Goal: Task Accomplishment & Management: Complete application form

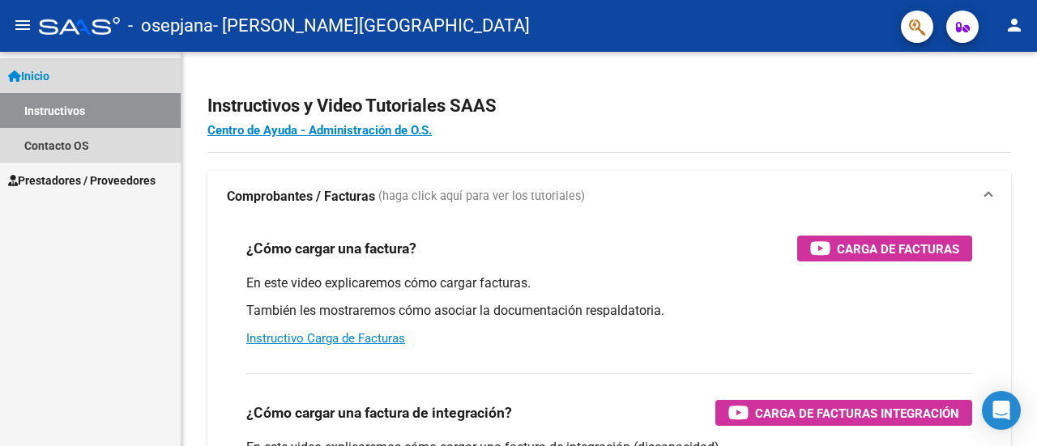
click at [94, 69] on link "Inicio" at bounding box center [90, 75] width 181 height 35
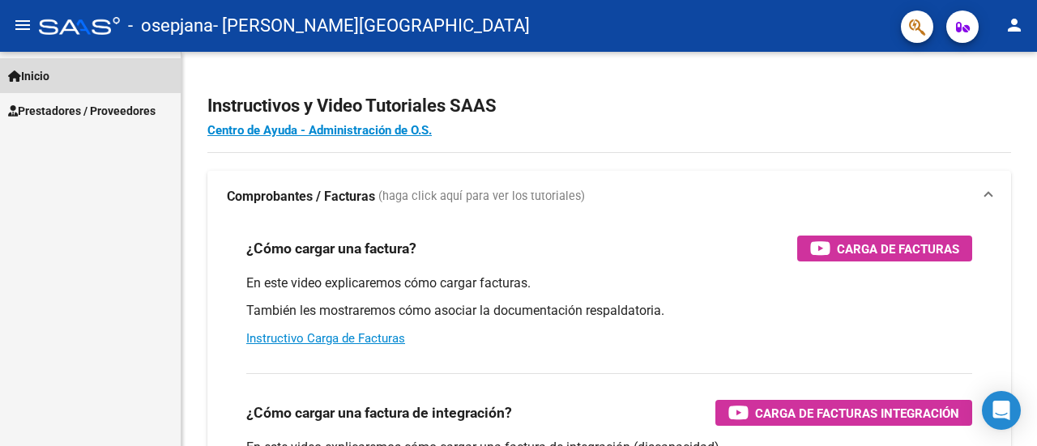
click at [94, 69] on link "Inicio" at bounding box center [90, 75] width 181 height 35
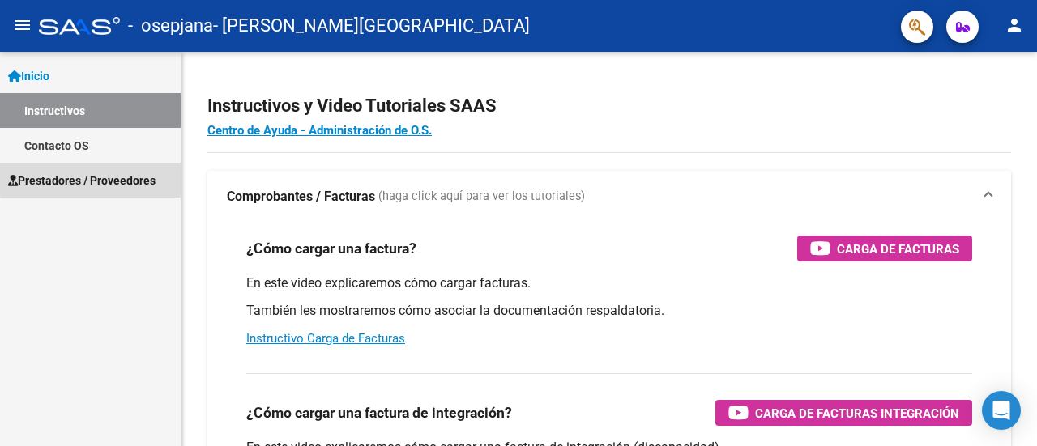
click at [100, 174] on span "Prestadores / Proveedores" at bounding box center [81, 181] width 147 height 18
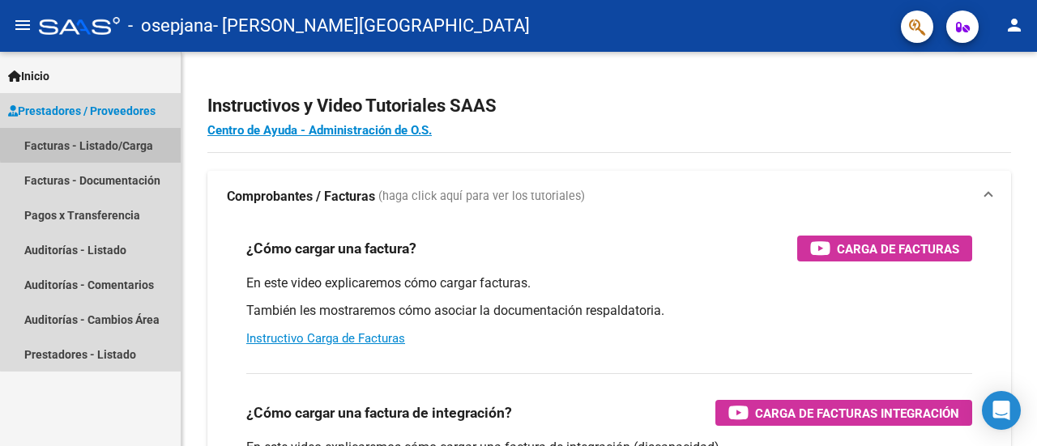
click at [132, 141] on link "Facturas - Listado/Carga" at bounding box center [90, 145] width 181 height 35
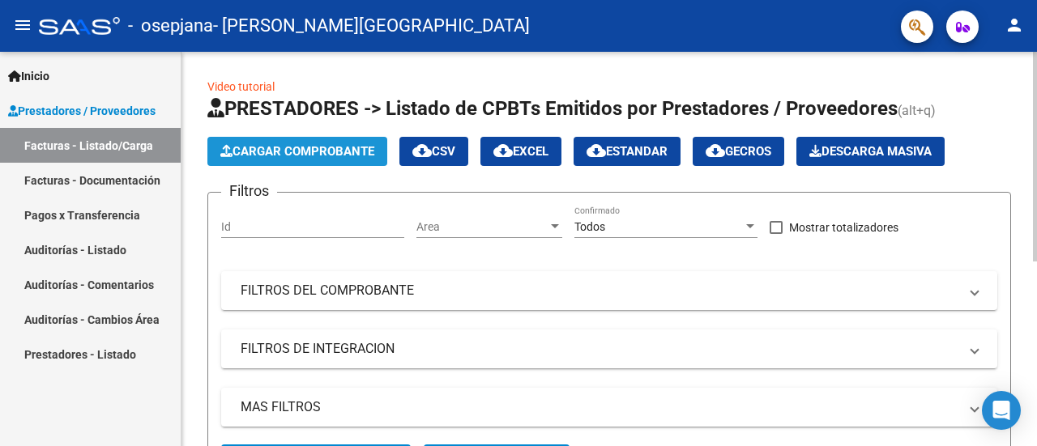
click at [353, 150] on span "Cargar Comprobante" at bounding box center [297, 151] width 154 height 15
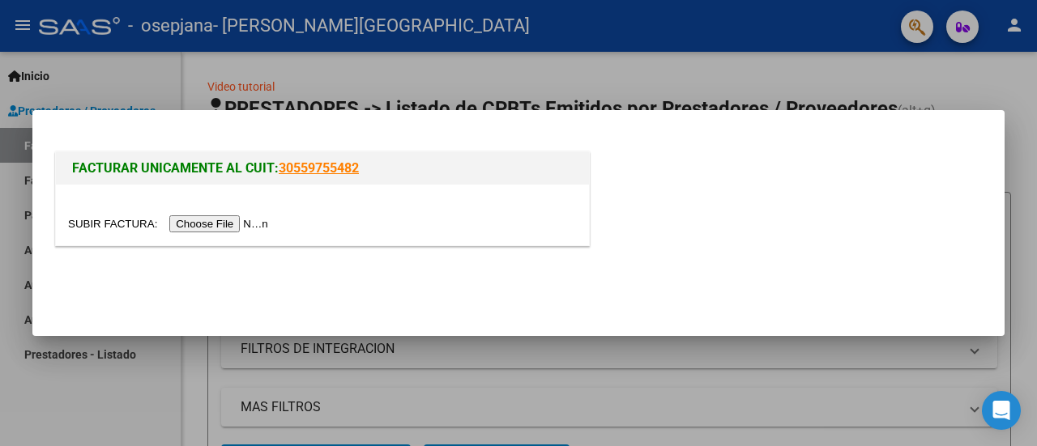
click at [222, 229] on input "file" at bounding box center [170, 224] width 205 height 17
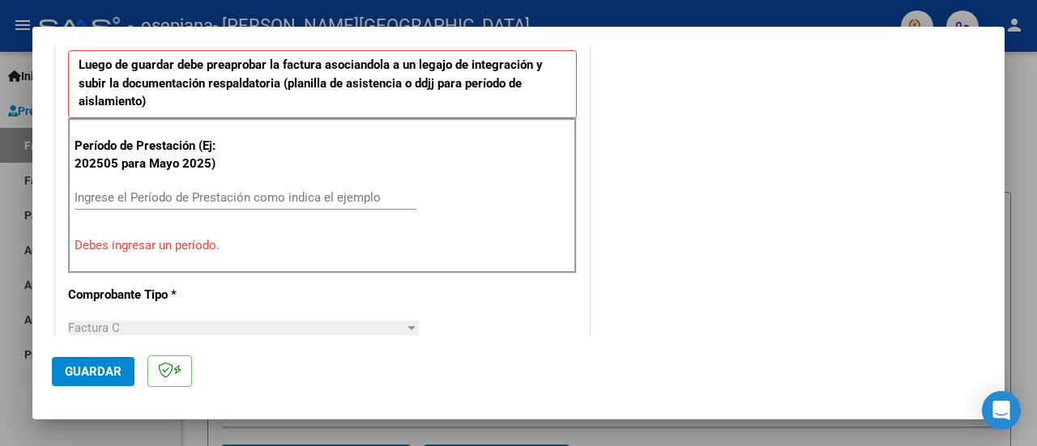
scroll to position [476, 0]
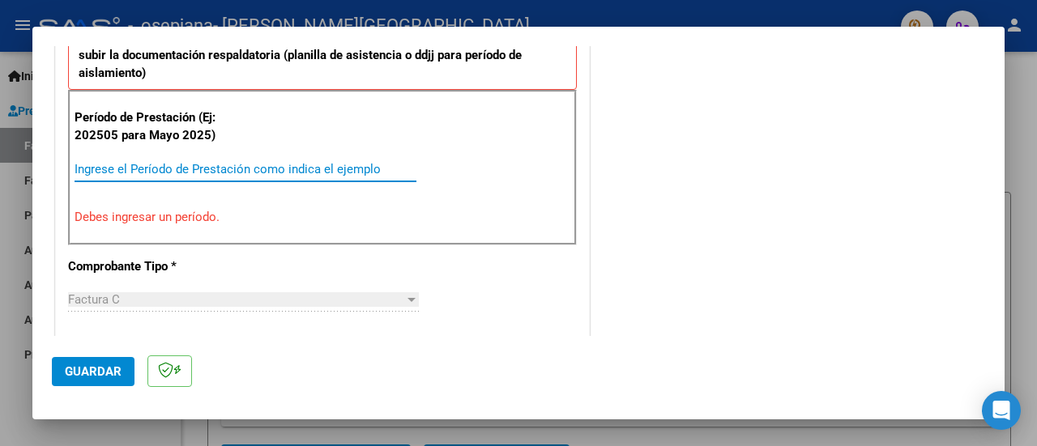
click at [181, 162] on input "Ingrese el Período de Prestación como indica el ejemplo" at bounding box center [246, 169] width 342 height 15
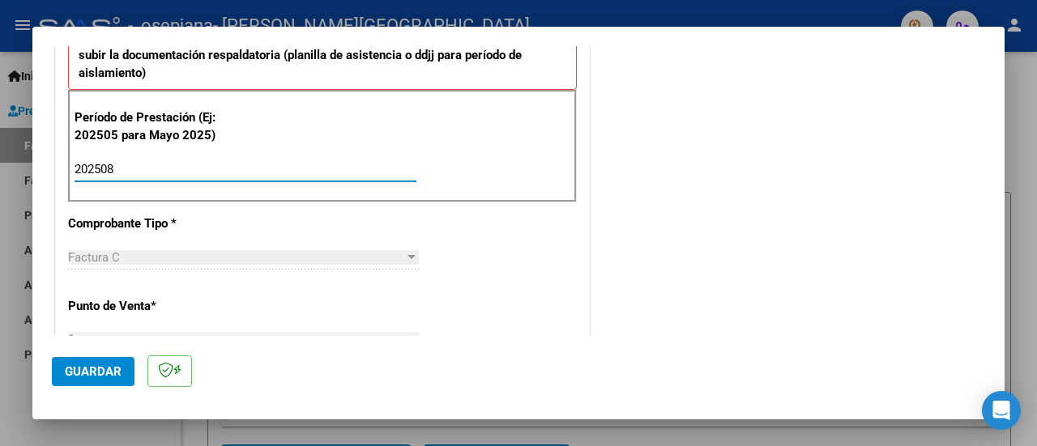
type input "202508"
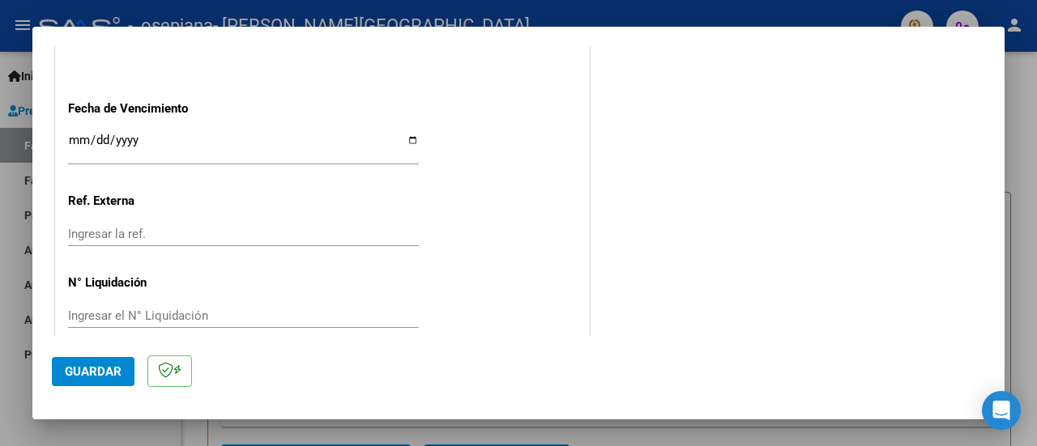
scroll to position [1168, 0]
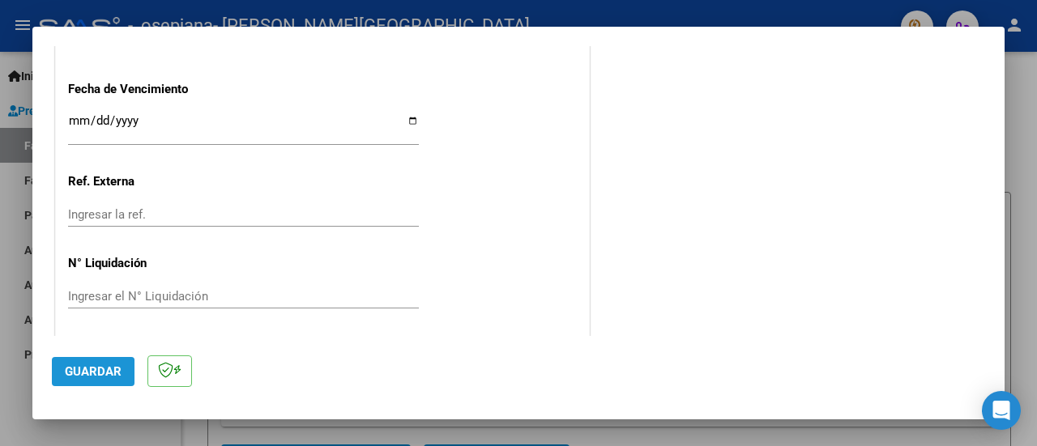
click at [84, 374] on span "Guardar" at bounding box center [93, 372] width 57 height 15
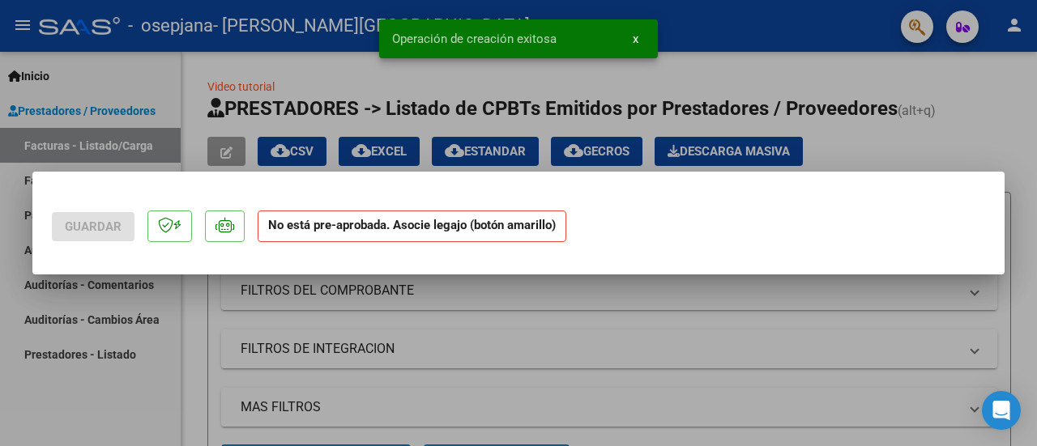
scroll to position [0, 0]
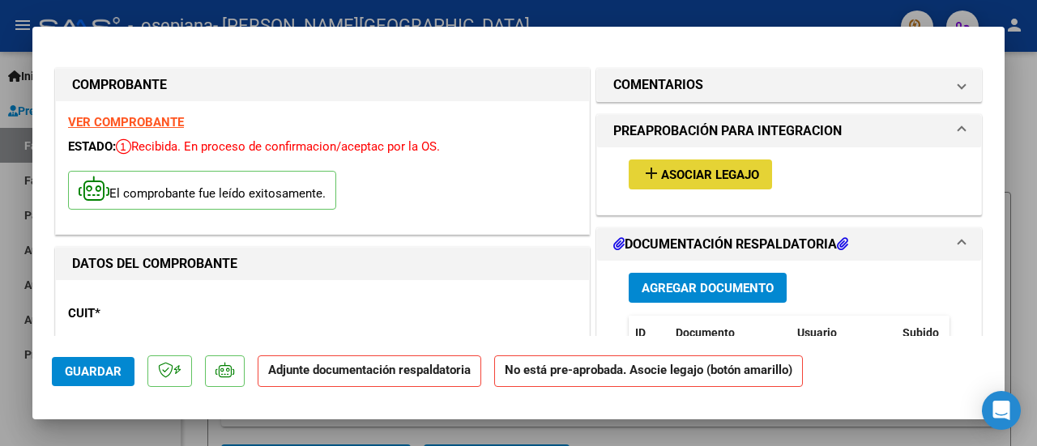
click at [726, 173] on span "Asociar Legajo" at bounding box center [710, 175] width 98 height 15
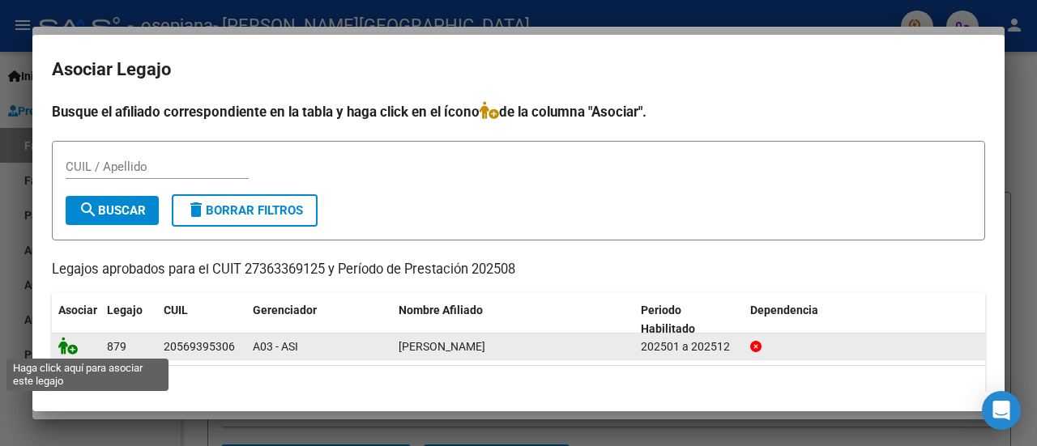
click at [70, 344] on icon at bounding box center [67, 346] width 19 height 18
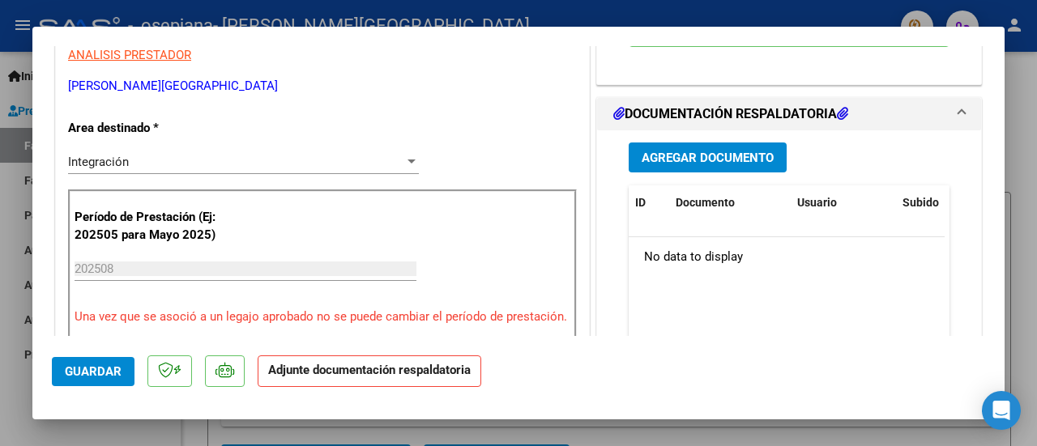
scroll to position [349, 0]
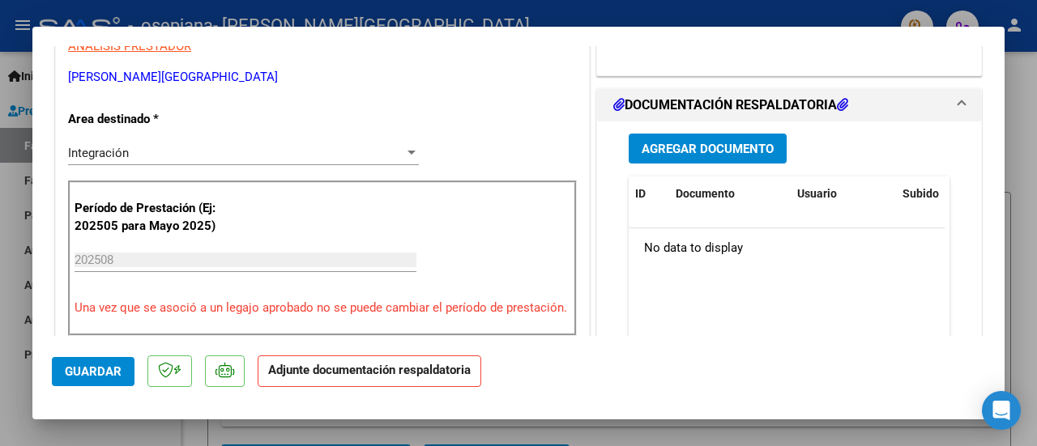
click at [738, 152] on span "Agregar Documento" at bounding box center [708, 149] width 132 height 15
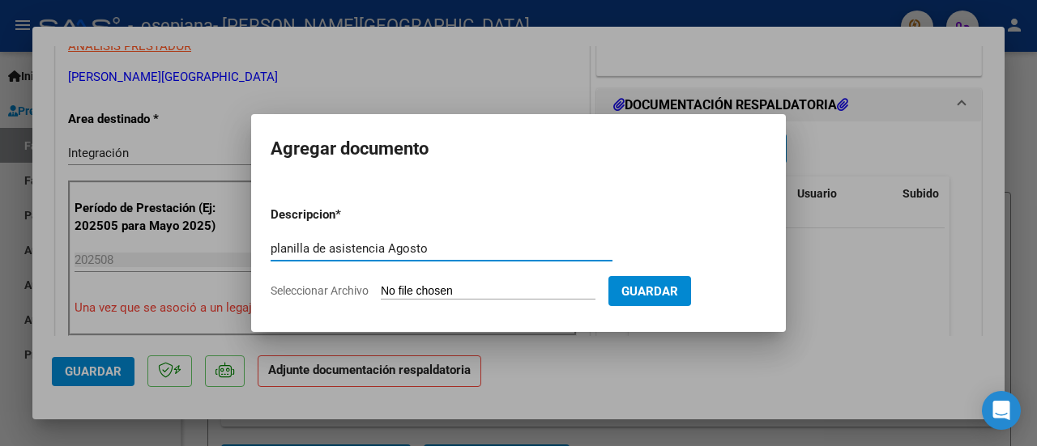
type input "planilla de asistencia Agosto"
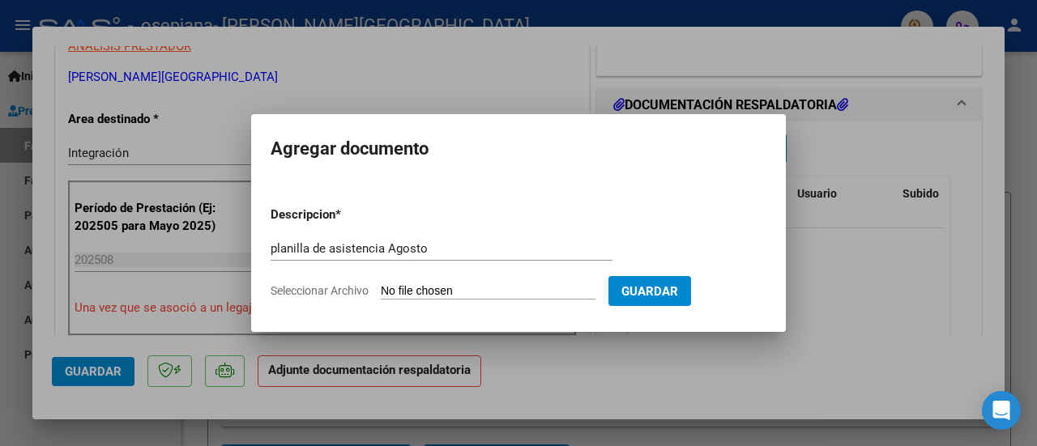
click at [427, 288] on input "Seleccionar Archivo" at bounding box center [488, 291] width 215 height 15
type input "C:\fakepath\planilla de asistencia Agosto.pdf"
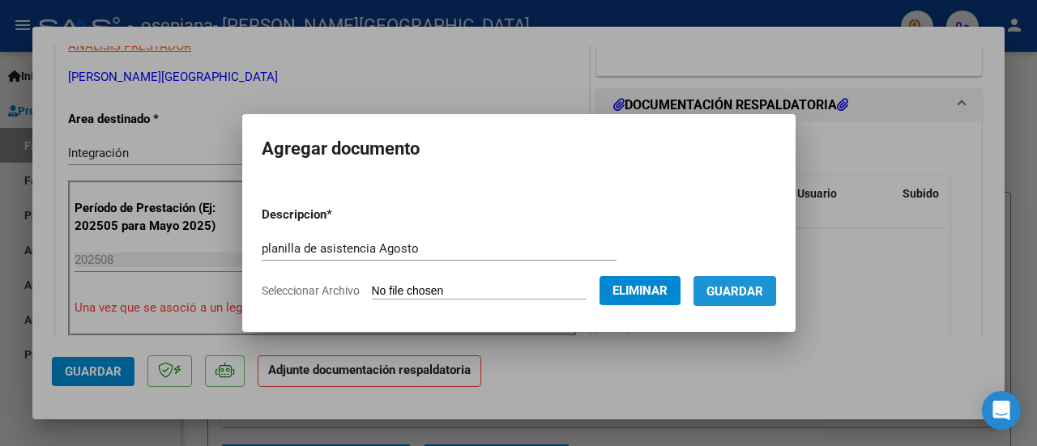
click at [751, 296] on span "Guardar" at bounding box center [735, 291] width 57 height 15
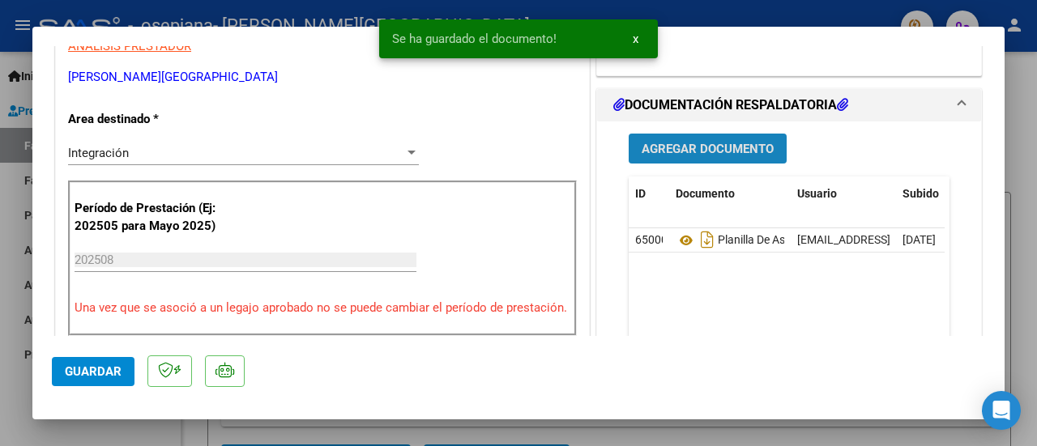
click at [707, 145] on span "Agregar Documento" at bounding box center [708, 149] width 132 height 15
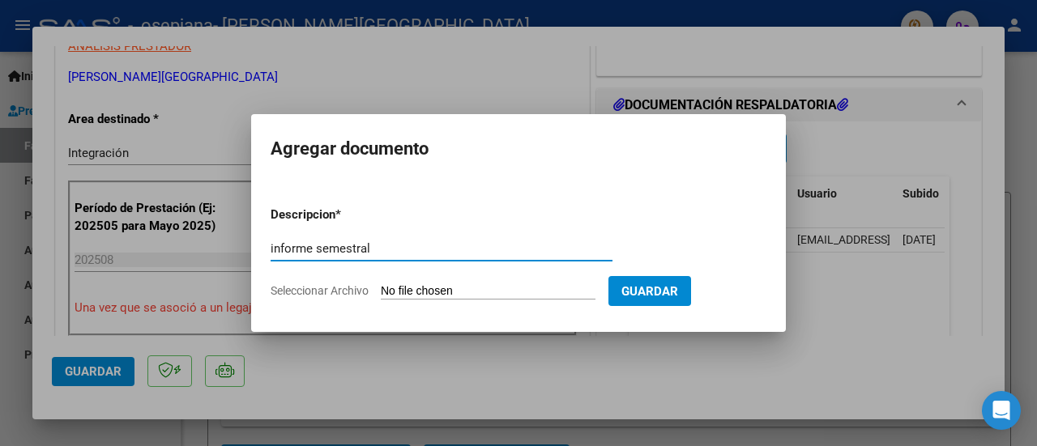
type input "informe semestral"
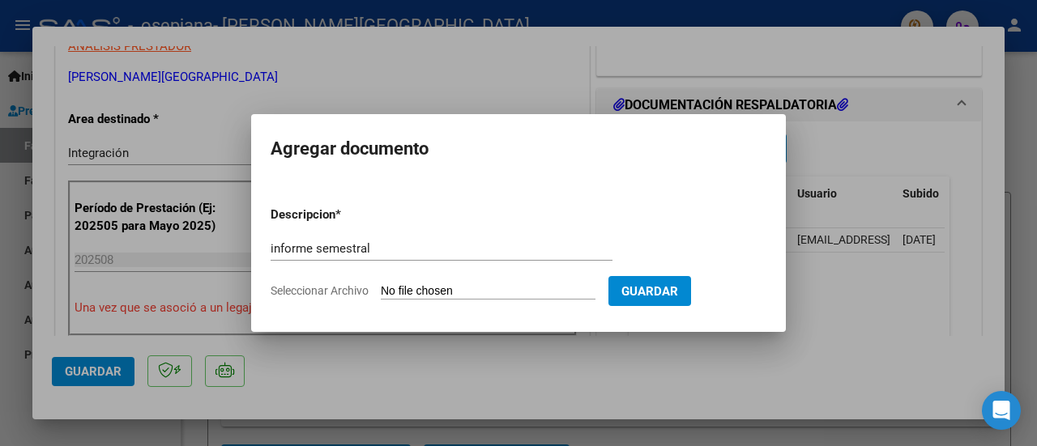
click at [494, 291] on input "Seleccionar Archivo" at bounding box center [488, 291] width 215 height 15
type input "C:\fakepath\informe semestral [PERSON_NAME].pdf"
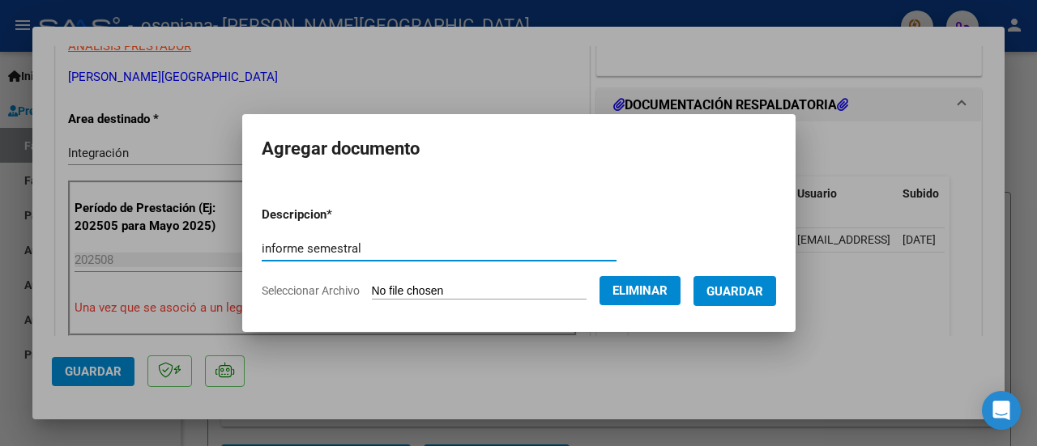
click at [386, 249] on input "informe semestral" at bounding box center [439, 248] width 355 height 15
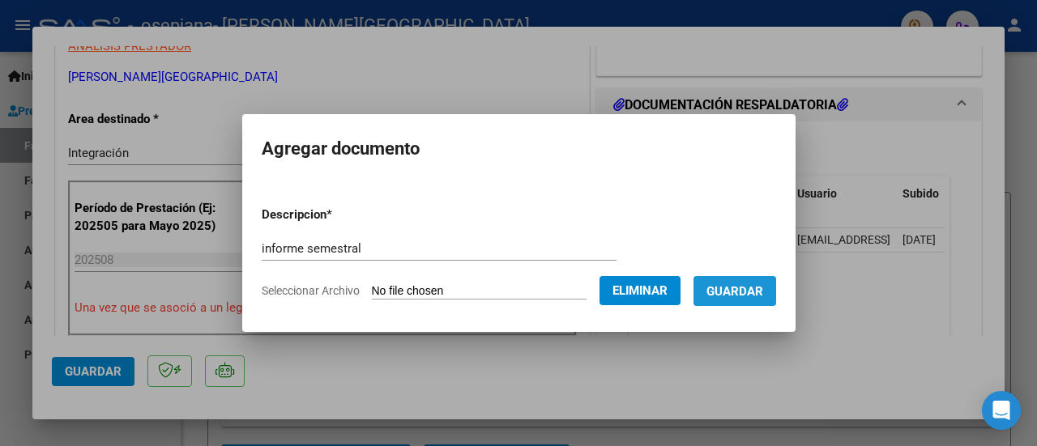
click at [740, 295] on span "Guardar" at bounding box center [735, 291] width 57 height 15
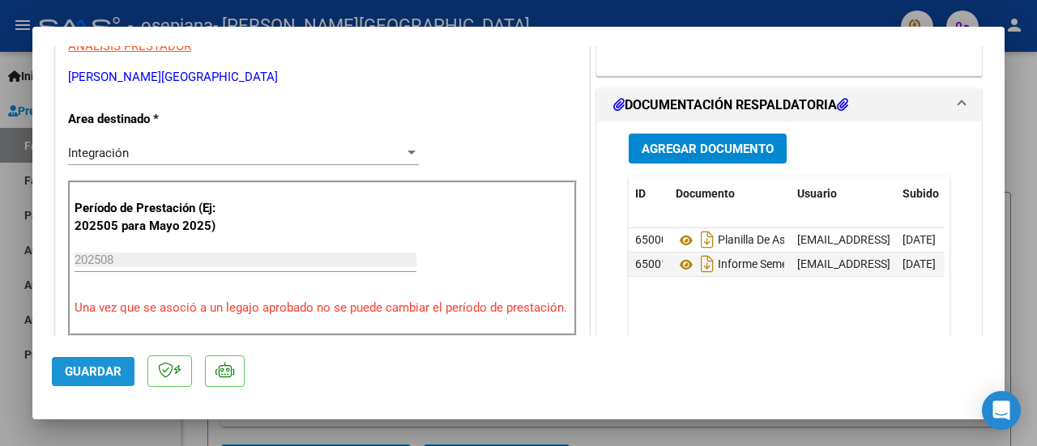
click at [97, 372] on span "Guardar" at bounding box center [93, 372] width 57 height 15
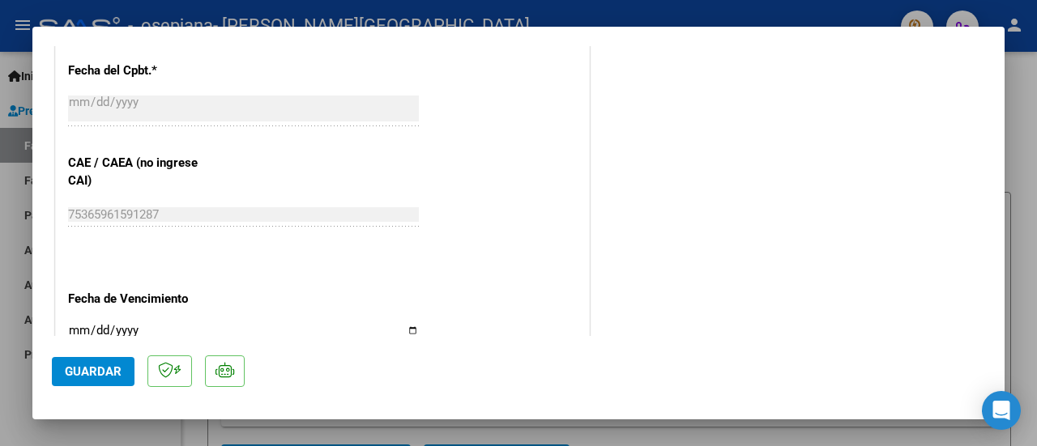
scroll to position [965, 0]
click at [755, 9] on div at bounding box center [518, 223] width 1037 height 446
type input "$ 0,00"
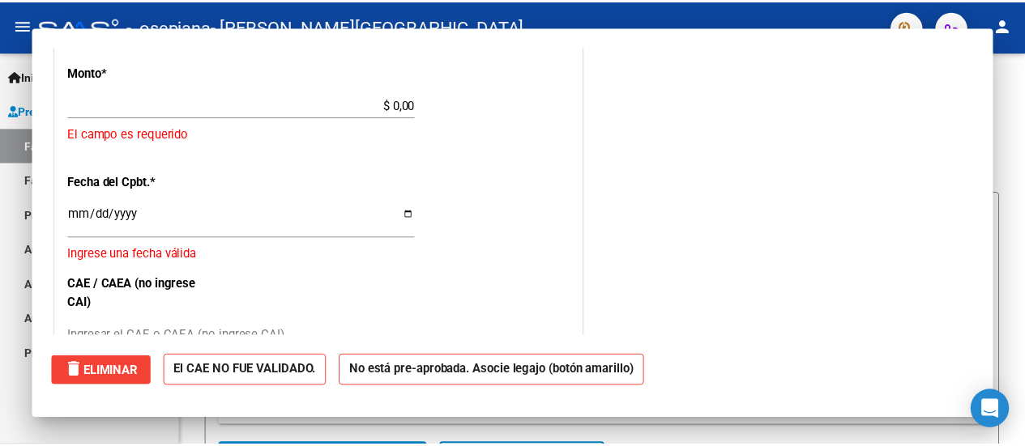
scroll to position [0, 0]
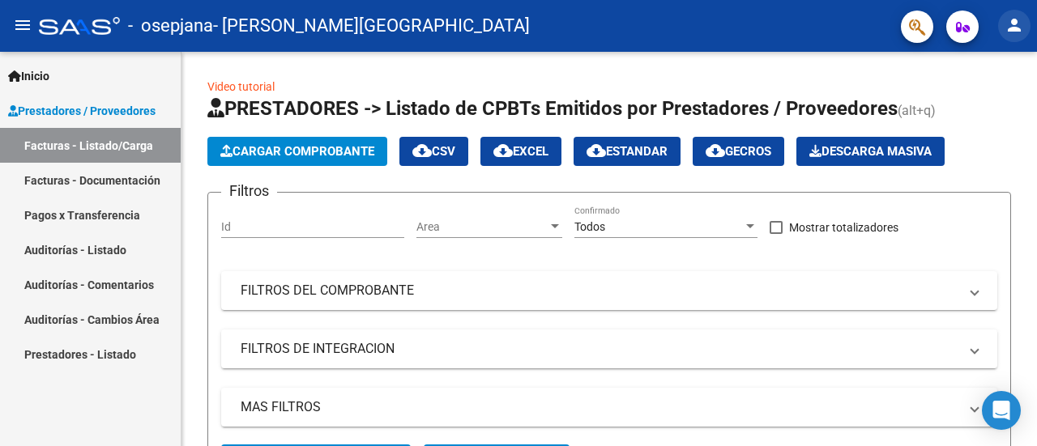
click at [1014, 35] on button "person" at bounding box center [1014, 26] width 32 height 32
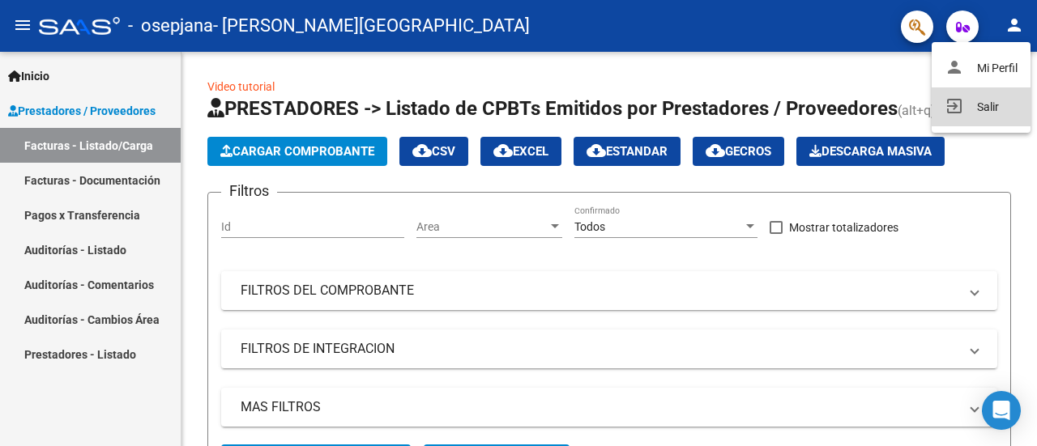
click at [990, 104] on button "exit_to_app Salir" at bounding box center [981, 107] width 99 height 39
